Goal: Transaction & Acquisition: Purchase product/service

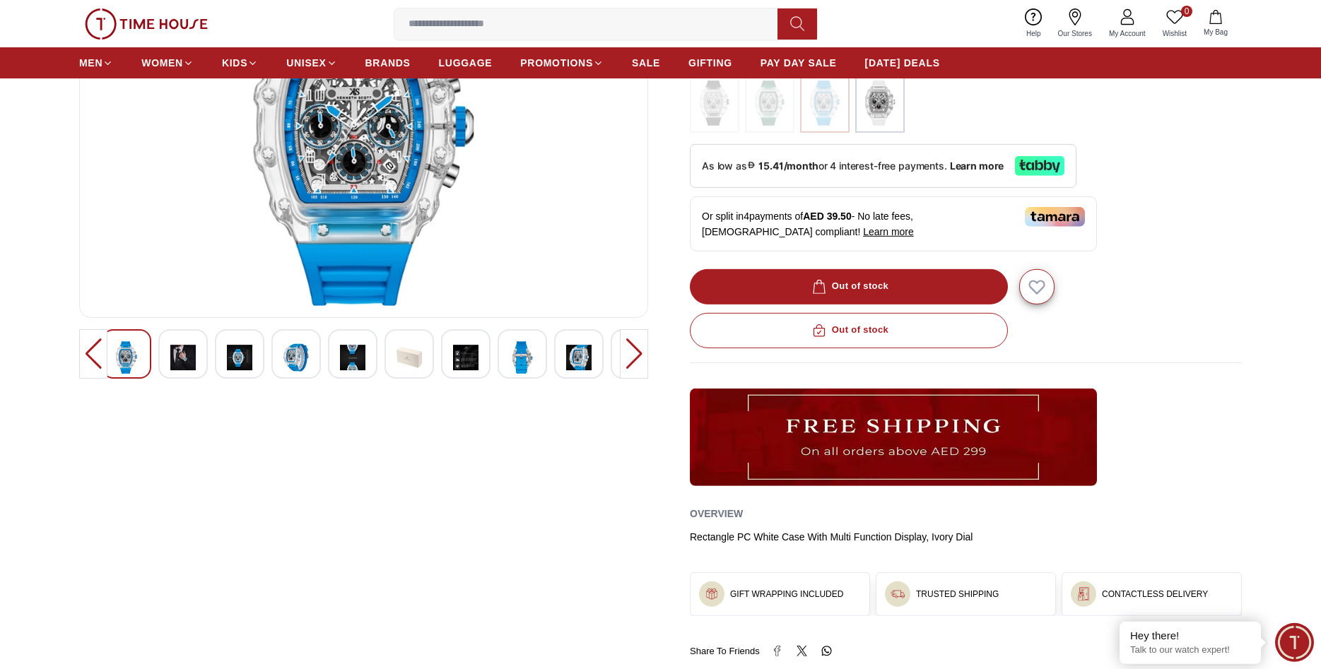
scroll to position [144, 0]
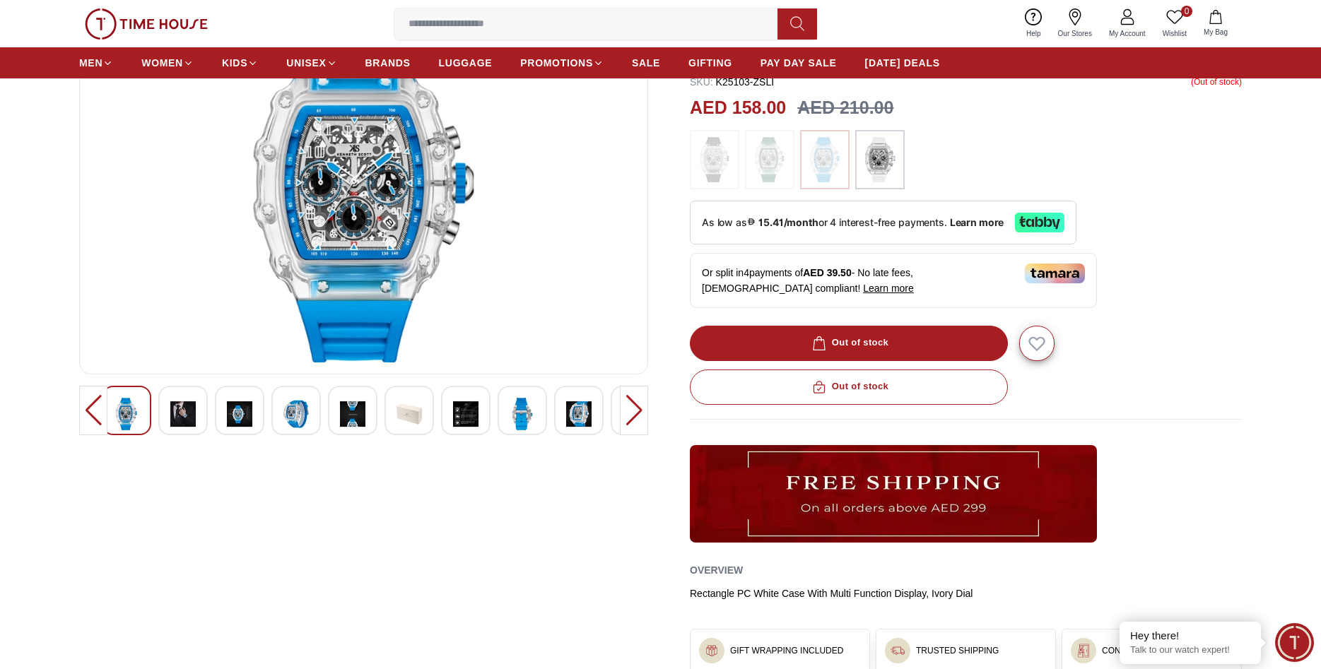
click at [310, 420] on div at bounding box center [295, 410] width 49 height 49
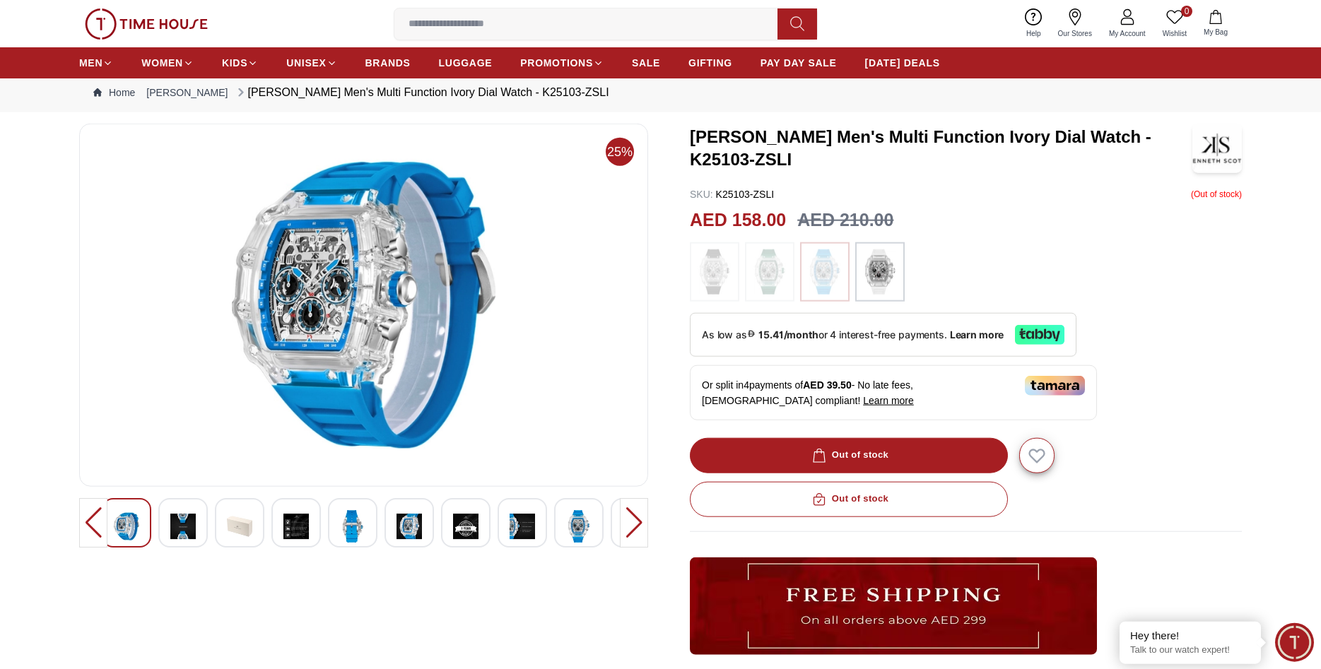
scroll to position [0, 0]
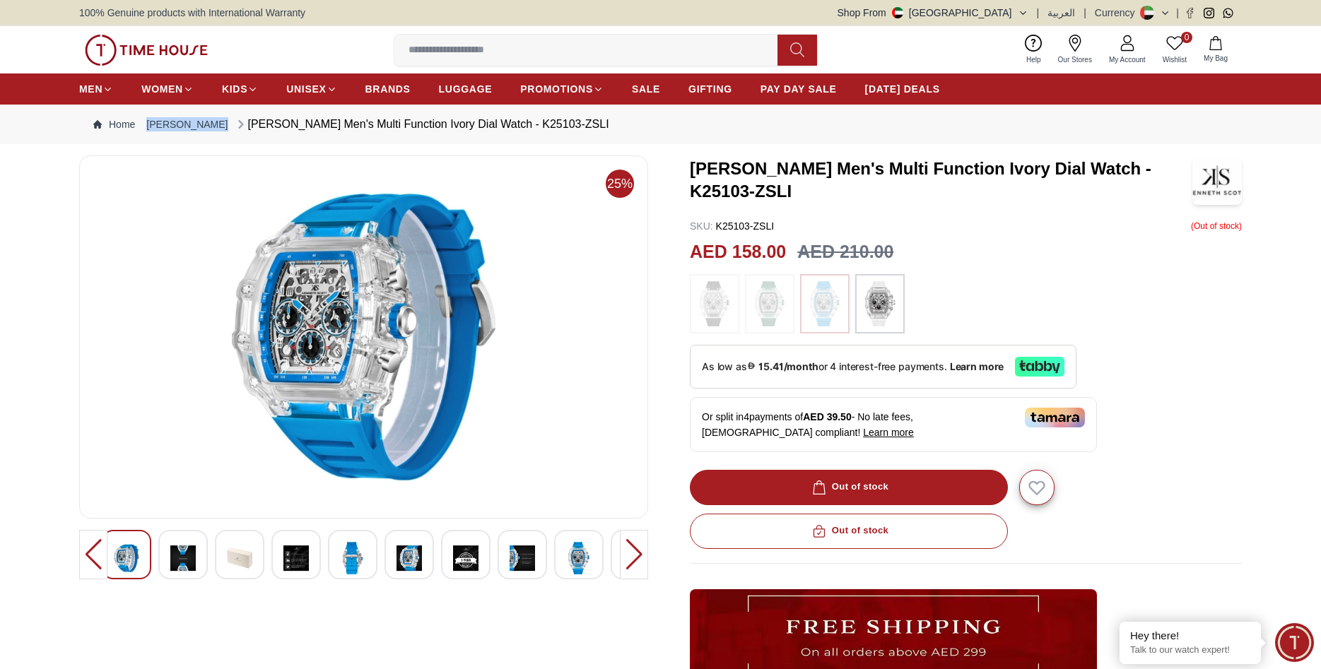
drag, startPoint x: 212, startPoint y: 122, endPoint x: 143, endPoint y: 128, distance: 69.5
click at [143, 128] on ol "Home [PERSON_NAME] [PERSON_NAME] Men's Multi Function Ivory Dial Watch - K25103…" at bounding box center [351, 124] width 516 height 17
copy link "[PERSON_NAME]"
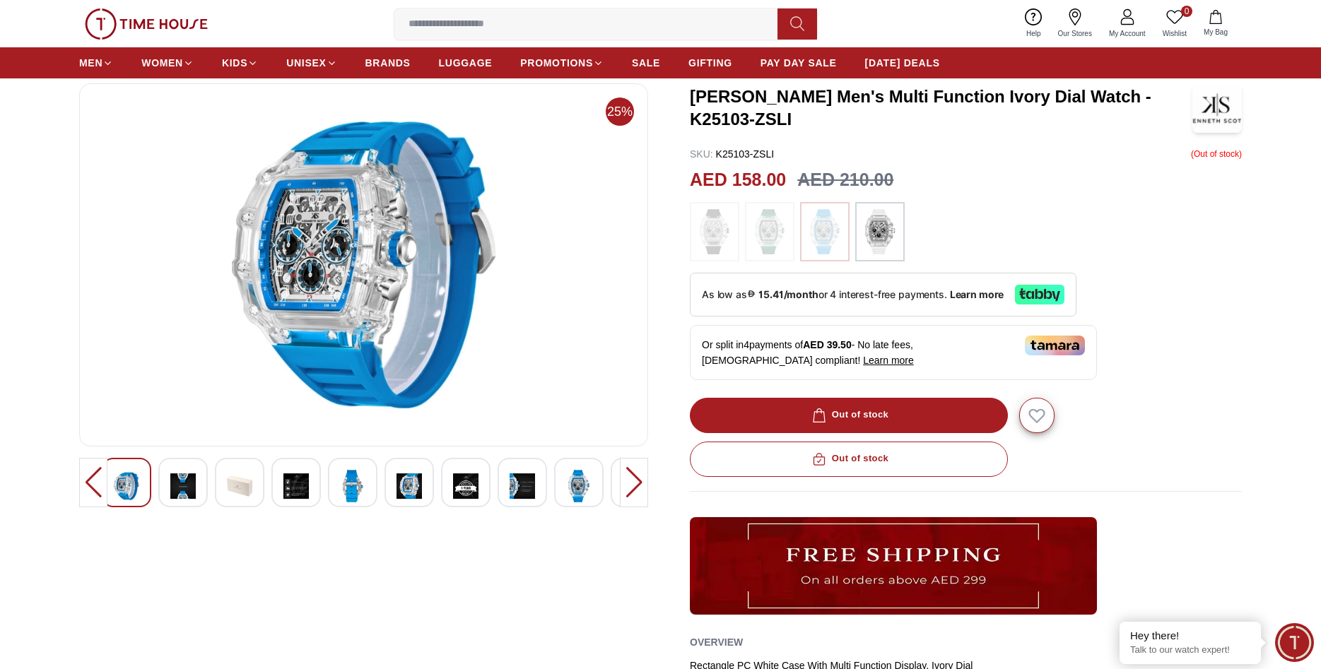
click at [628, 483] on div at bounding box center [634, 482] width 28 height 49
click at [183, 487] on img at bounding box center [182, 486] width 25 height 33
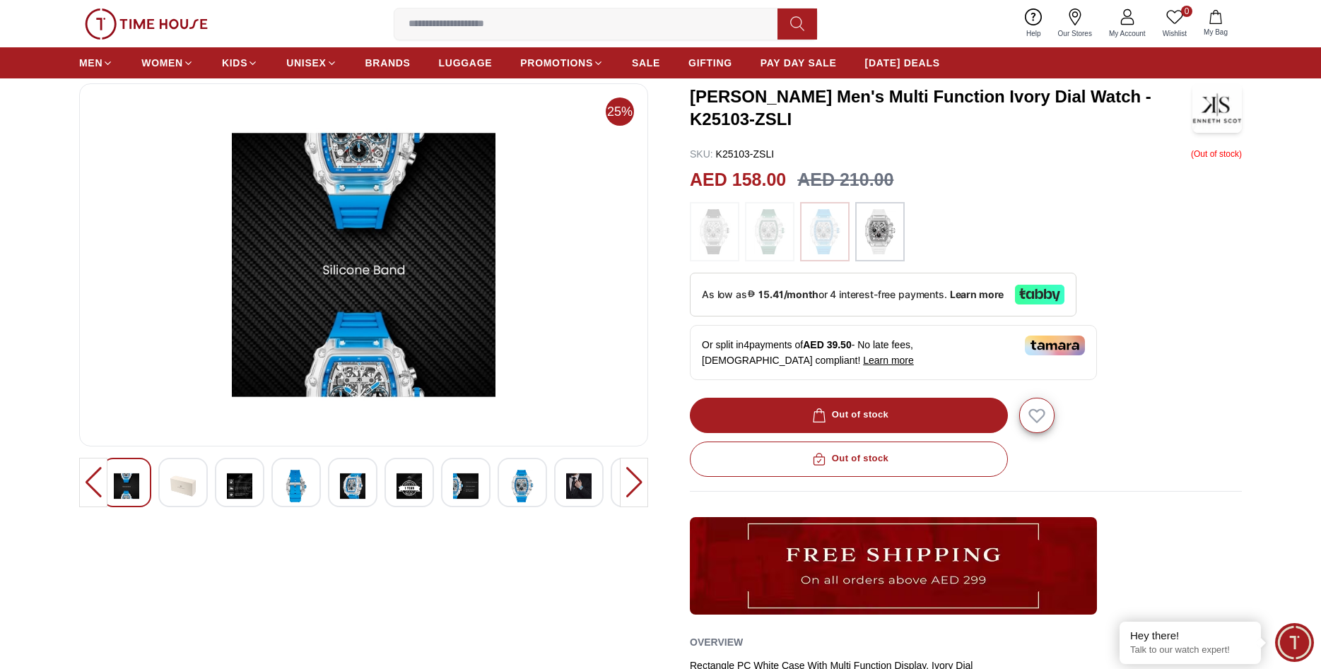
click at [205, 485] on div at bounding box center [182, 482] width 49 height 49
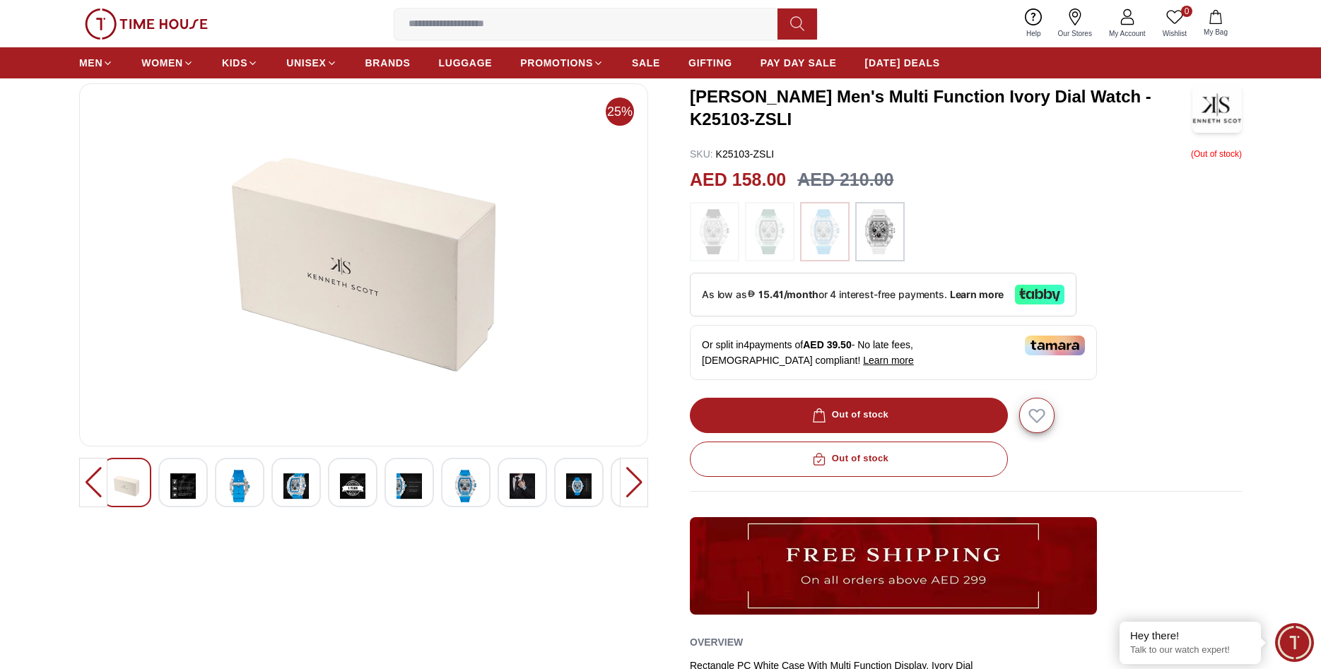
click at [229, 490] on img at bounding box center [239, 486] width 25 height 33
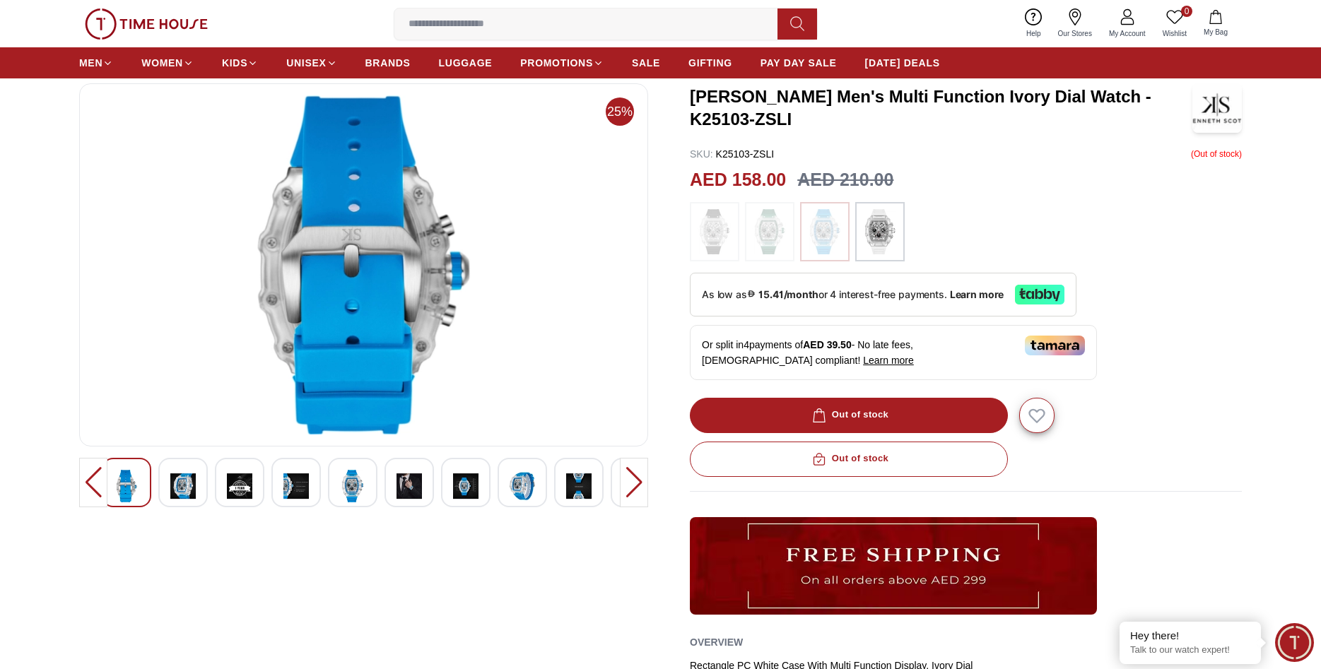
click at [265, 494] on div at bounding box center [364, 482] width 524 height 49
click at [288, 492] on img at bounding box center [295, 486] width 25 height 33
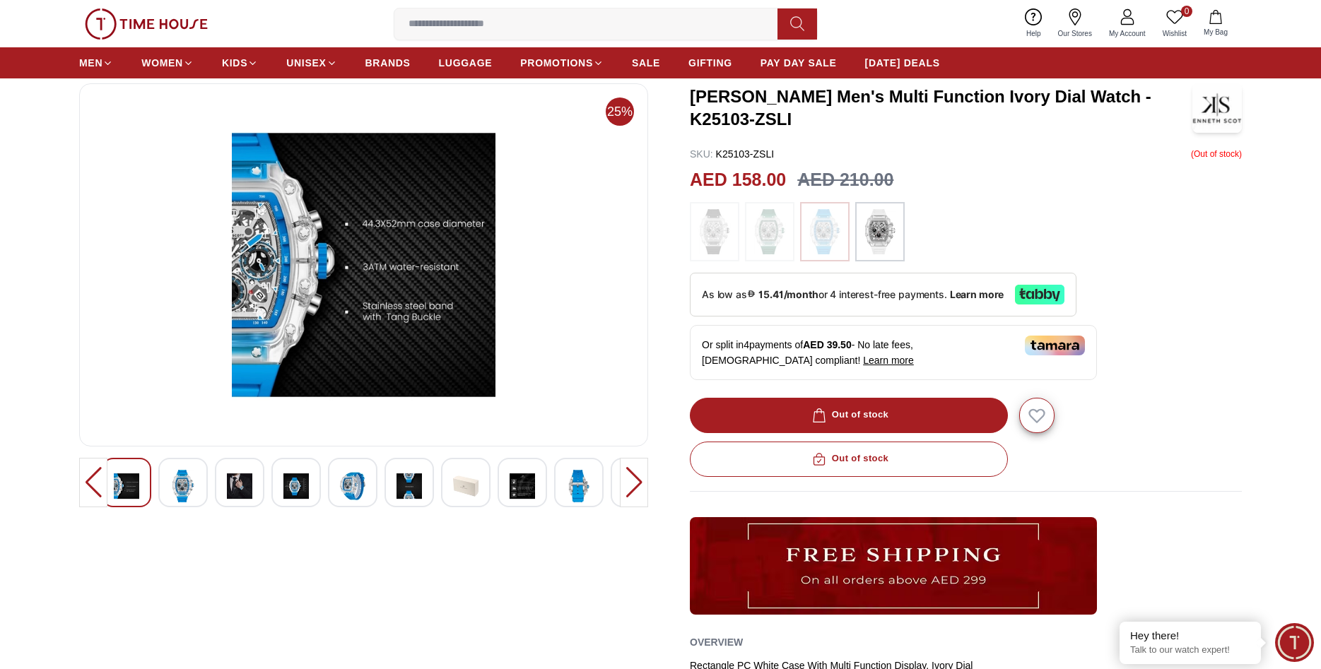
click at [324, 494] on div at bounding box center [364, 482] width 524 height 49
click at [343, 494] on img at bounding box center [352, 486] width 25 height 33
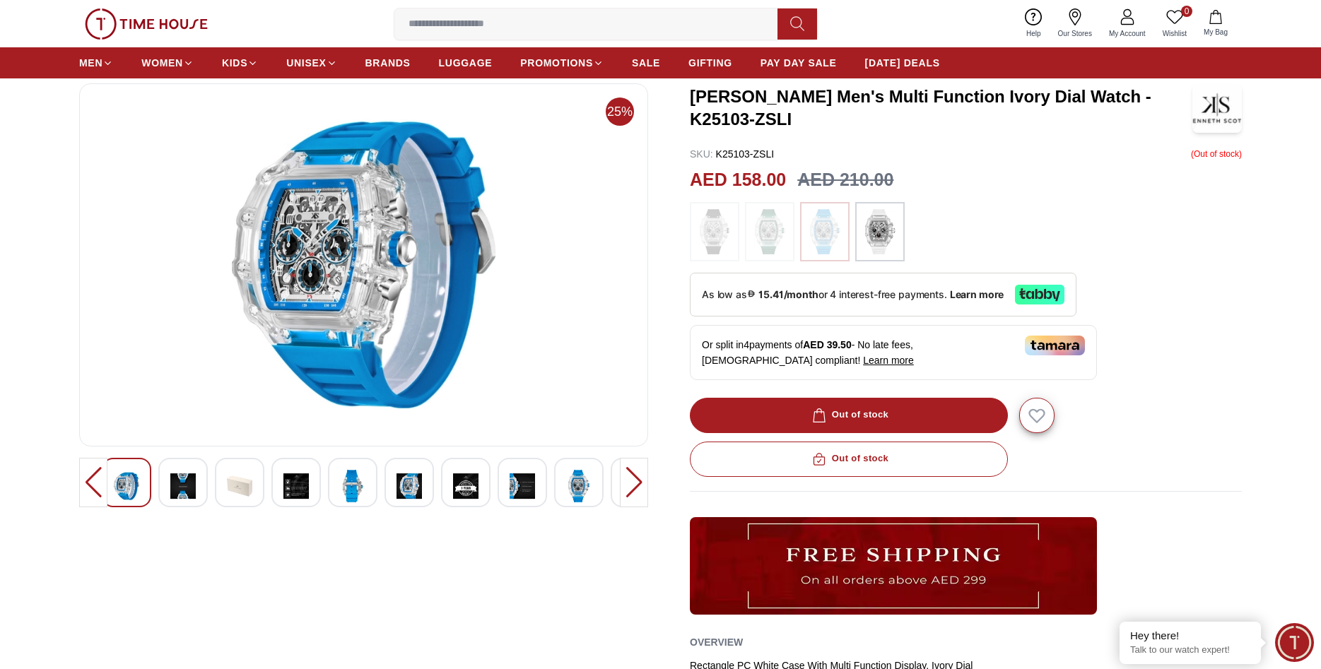
click at [437, 489] on div at bounding box center [364, 482] width 524 height 49
click at [423, 489] on div at bounding box center [408, 482] width 49 height 49
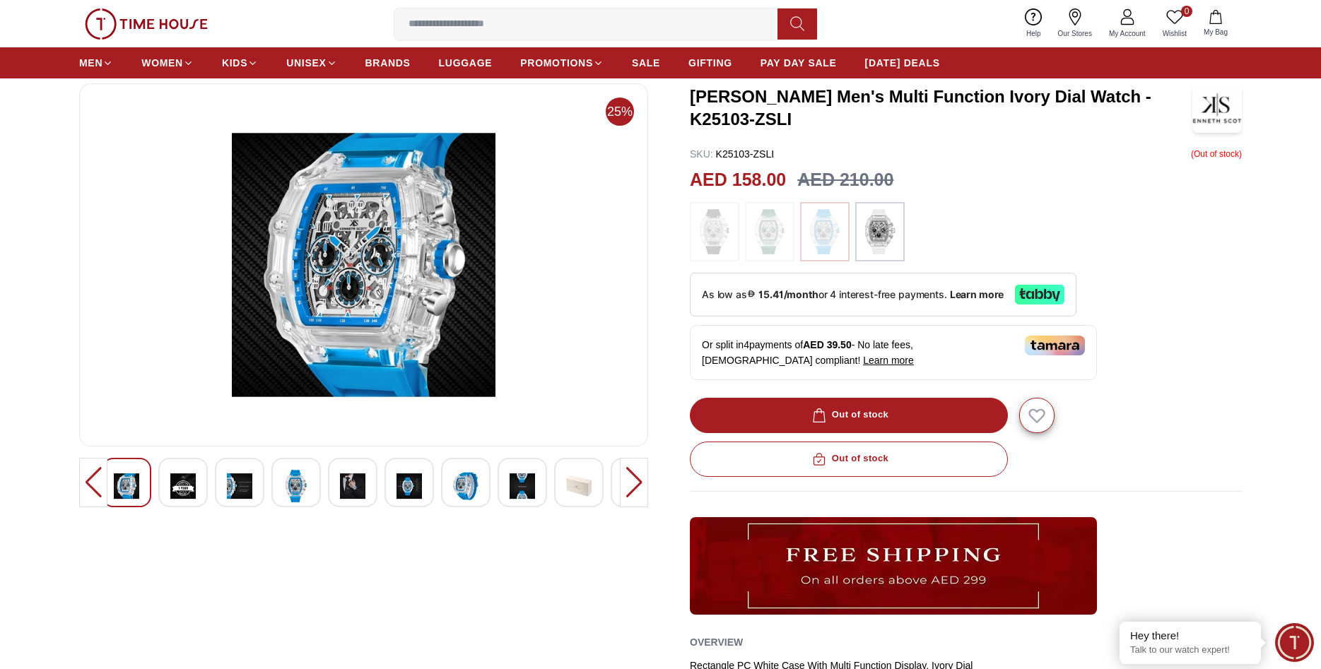
click at [449, 490] on div at bounding box center [465, 482] width 49 height 49
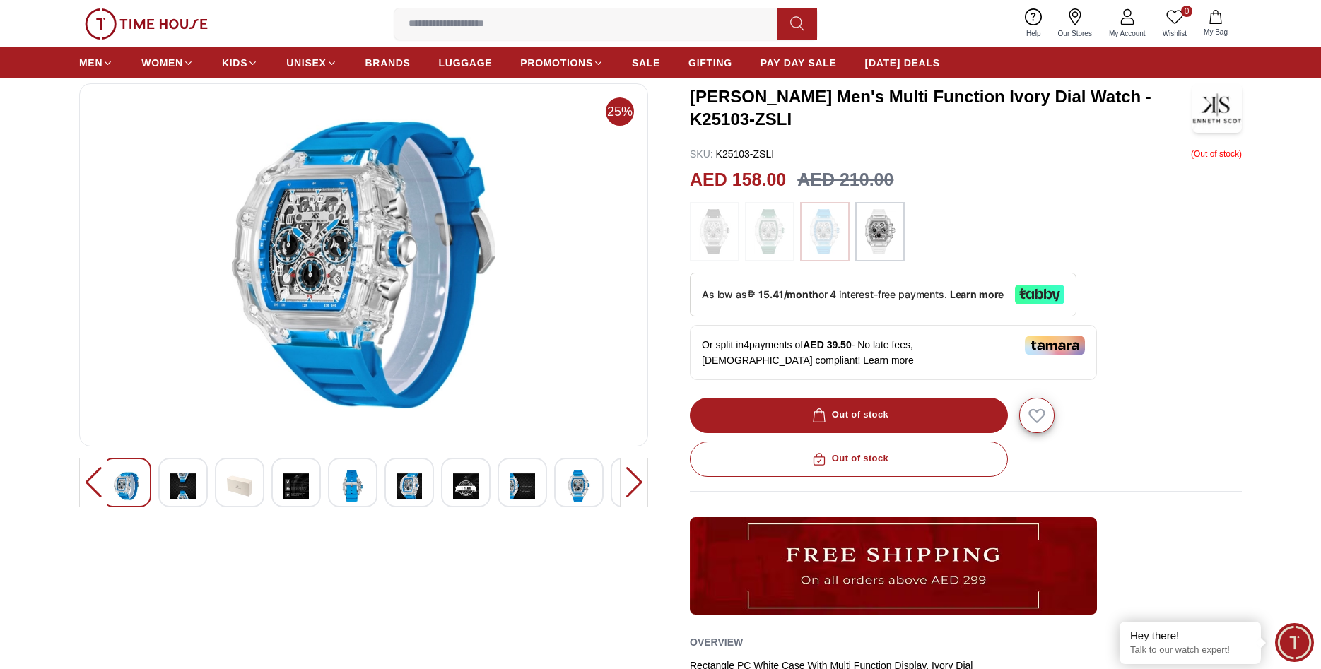
click at [532, 495] on img at bounding box center [521, 486] width 25 height 33
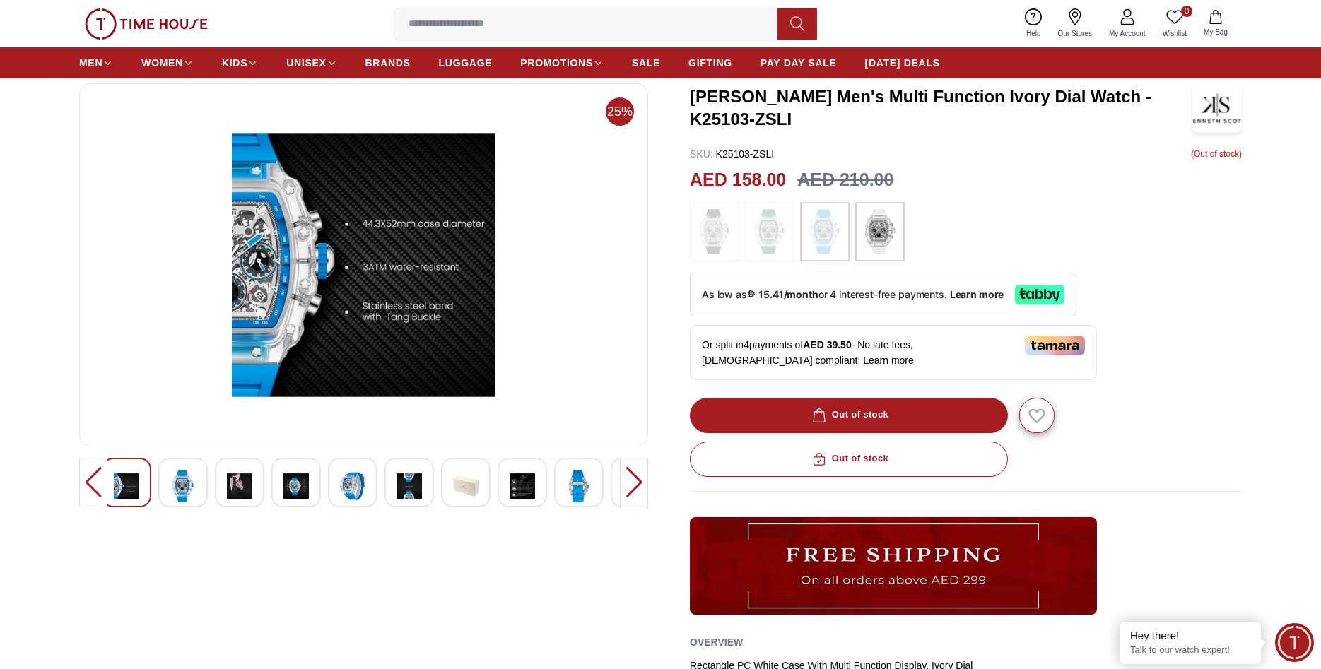
click at [556, 495] on div at bounding box center [578, 482] width 49 height 49
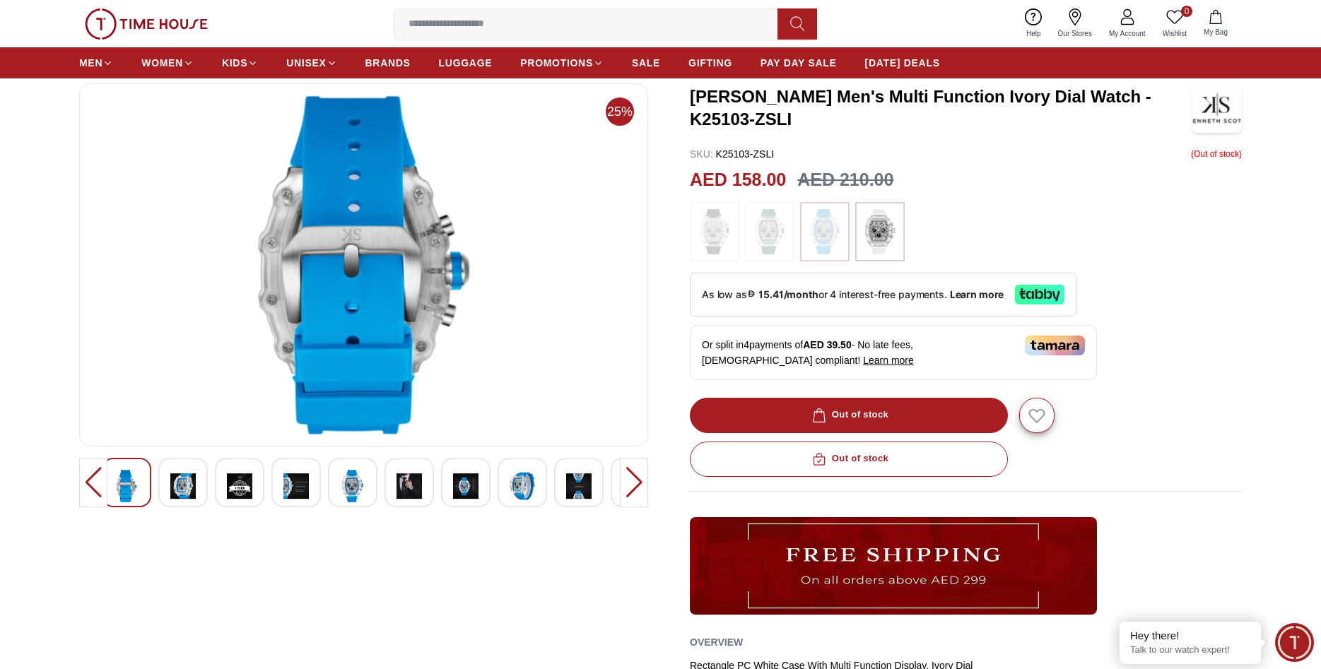
click at [577, 493] on img at bounding box center [578, 486] width 25 height 33
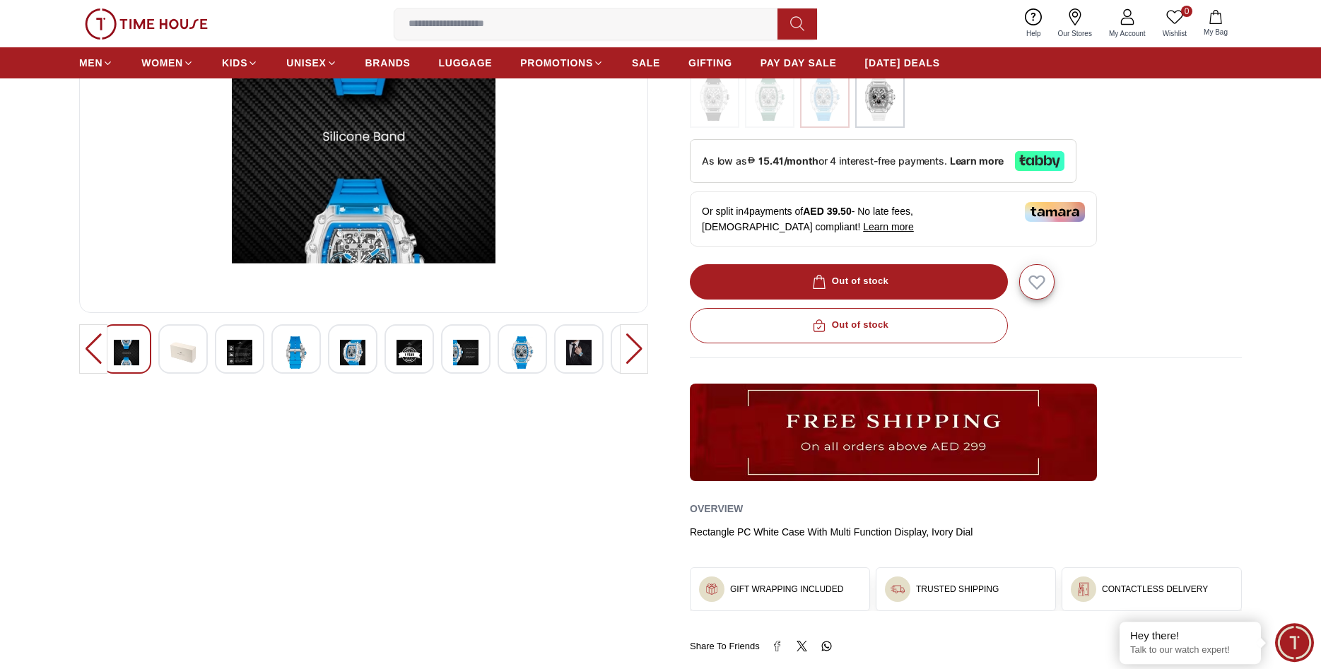
scroll to position [288, 0]
